Goal: Communication & Community: Share content

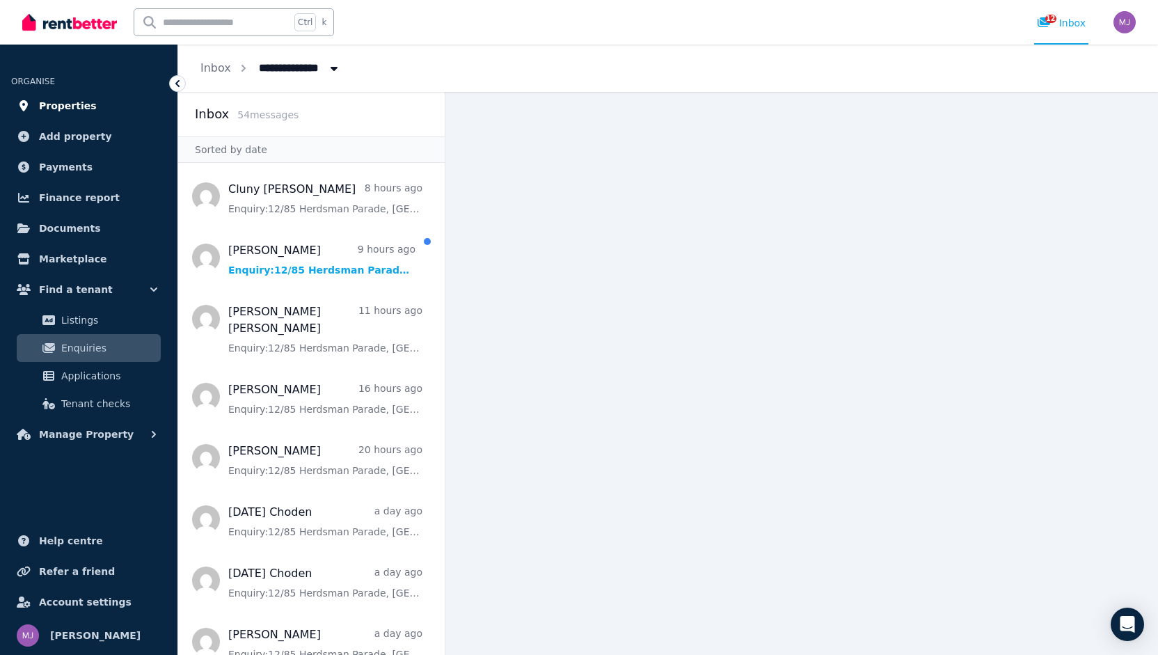
click at [51, 105] on span "Properties" at bounding box center [68, 105] width 58 height 17
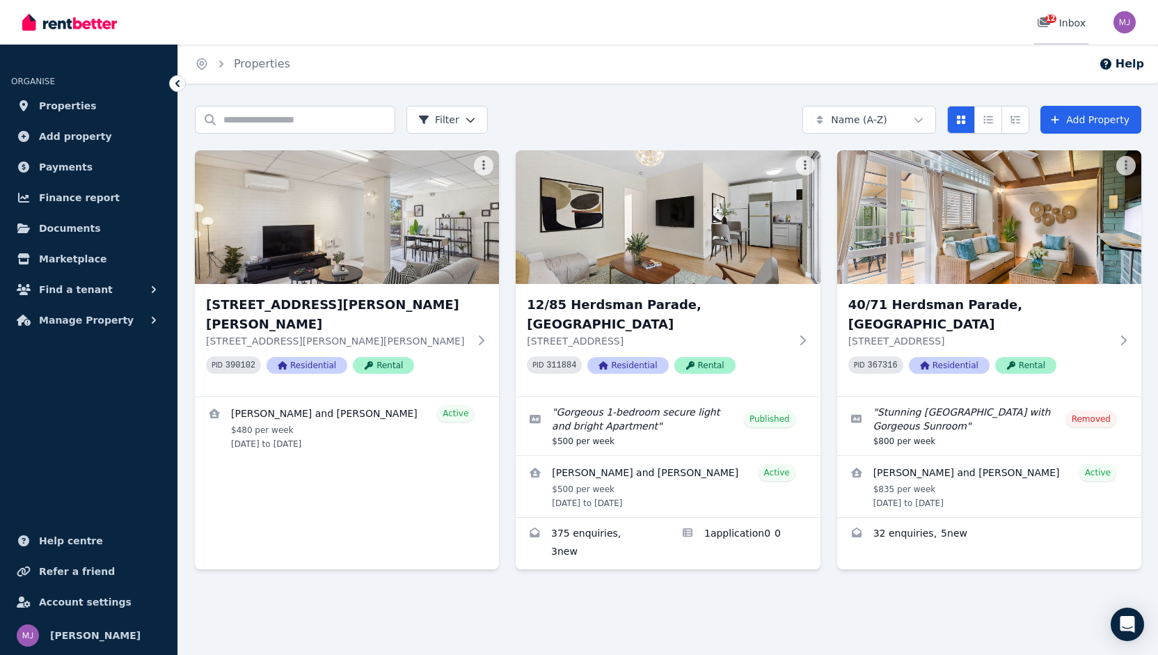
click at [1067, 16] on div "12 Inbox" at bounding box center [1061, 23] width 49 height 14
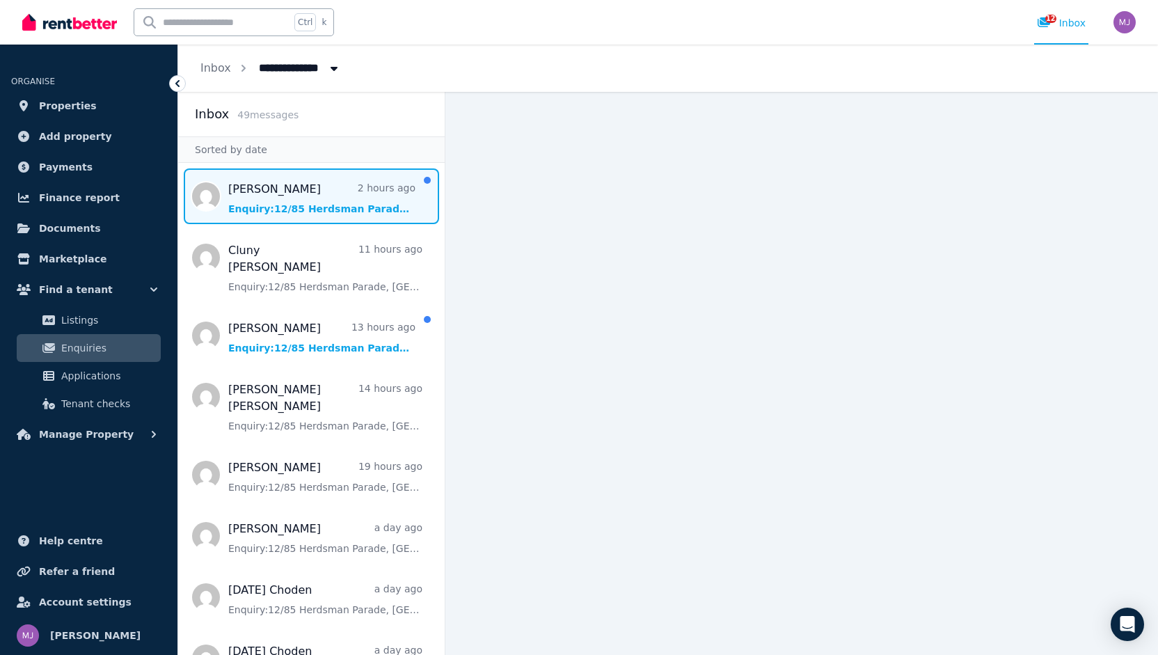
click at [324, 207] on span "Message list" at bounding box center [311, 196] width 267 height 56
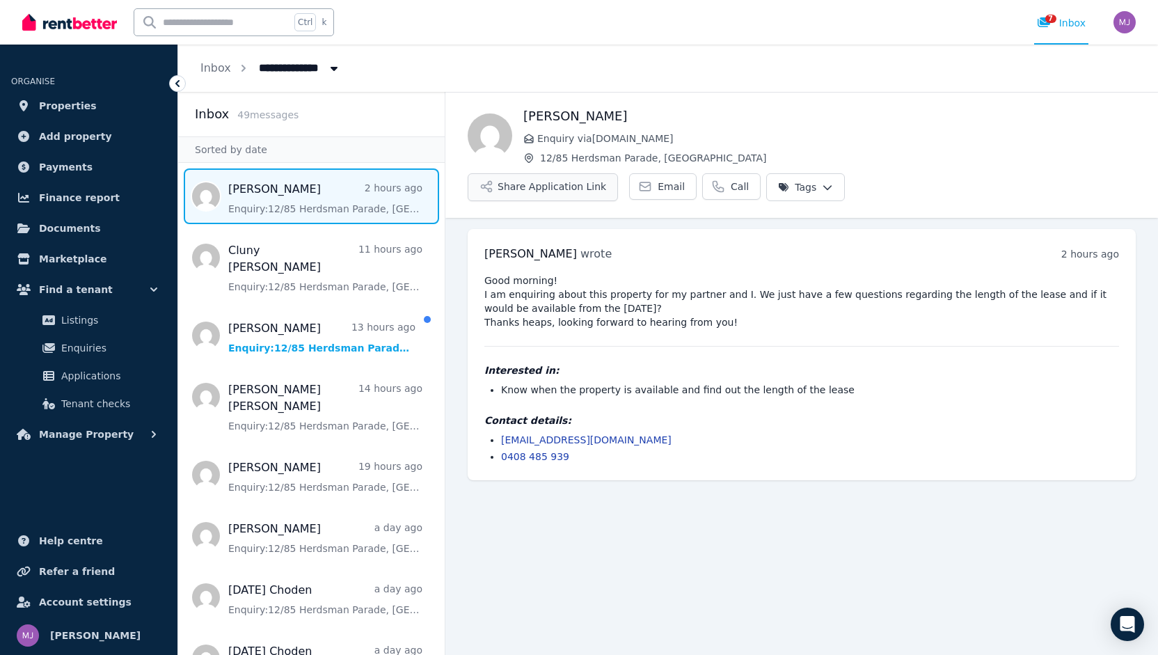
click at [618, 173] on button "Share Application Link" at bounding box center [543, 187] width 150 height 28
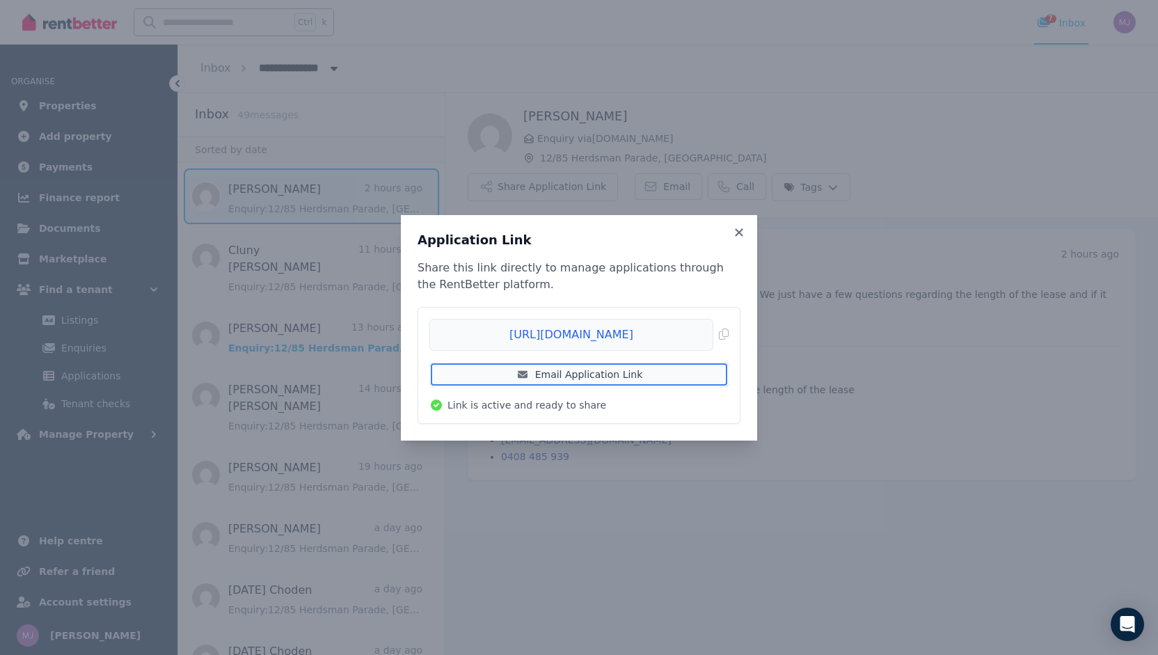
click at [600, 376] on link "Email Application Link" at bounding box center [578, 374] width 299 height 25
click at [740, 230] on icon at bounding box center [739, 232] width 8 height 8
